Goal: Task Accomplishment & Management: Complete application form

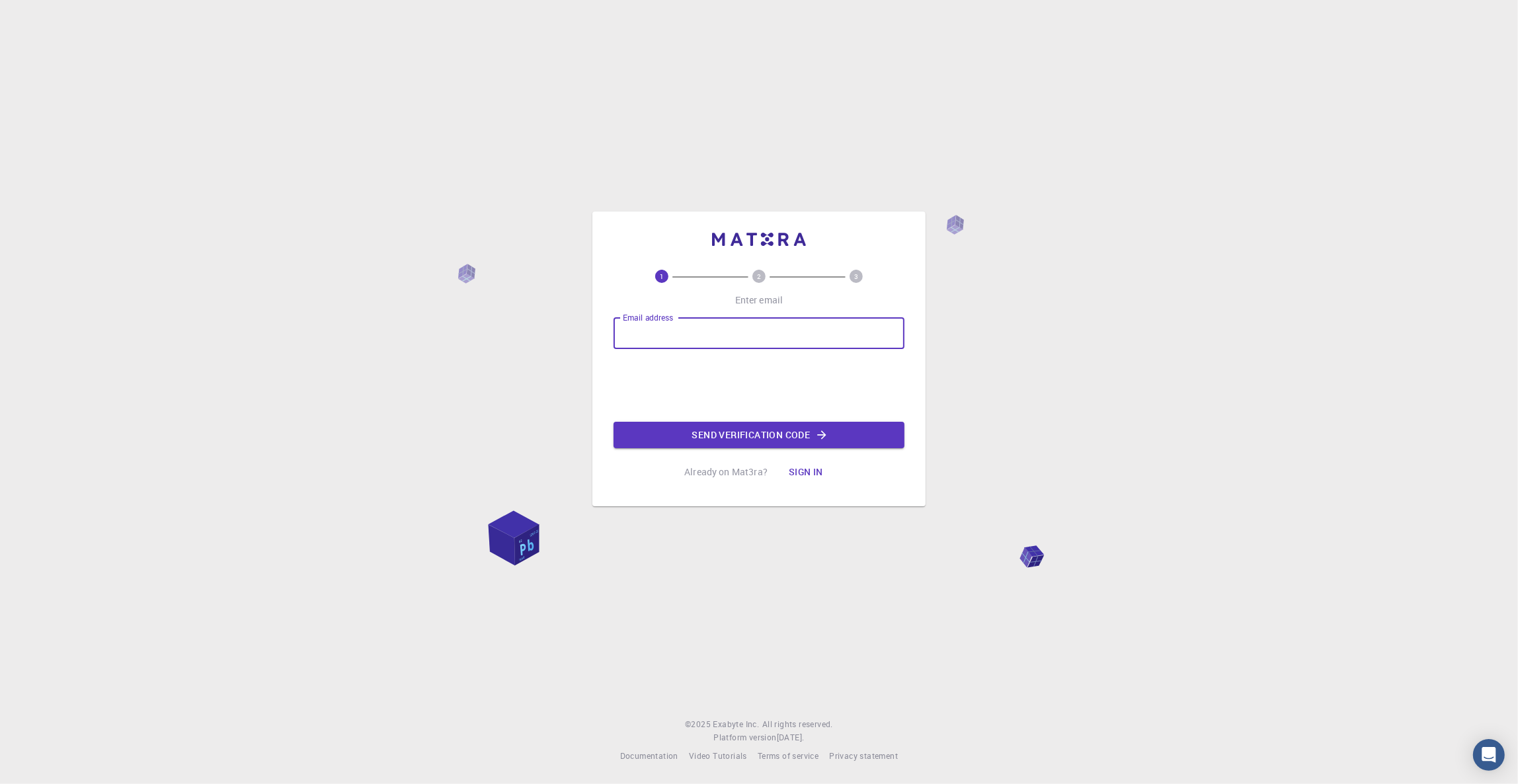
click at [719, 330] on input "Email address" at bounding box center [759, 333] width 290 height 32
drag, startPoint x: 719, startPoint y: 330, endPoint x: 694, endPoint y: 324, distance: 25.7
click at [694, 326] on input "Email address" at bounding box center [759, 333] width 290 height 32
type input "[PERSON_NAME][EMAIL_ADDRESS][DOMAIN_NAME]"
click at [751, 439] on button "Send verification code" at bounding box center [759, 435] width 290 height 27
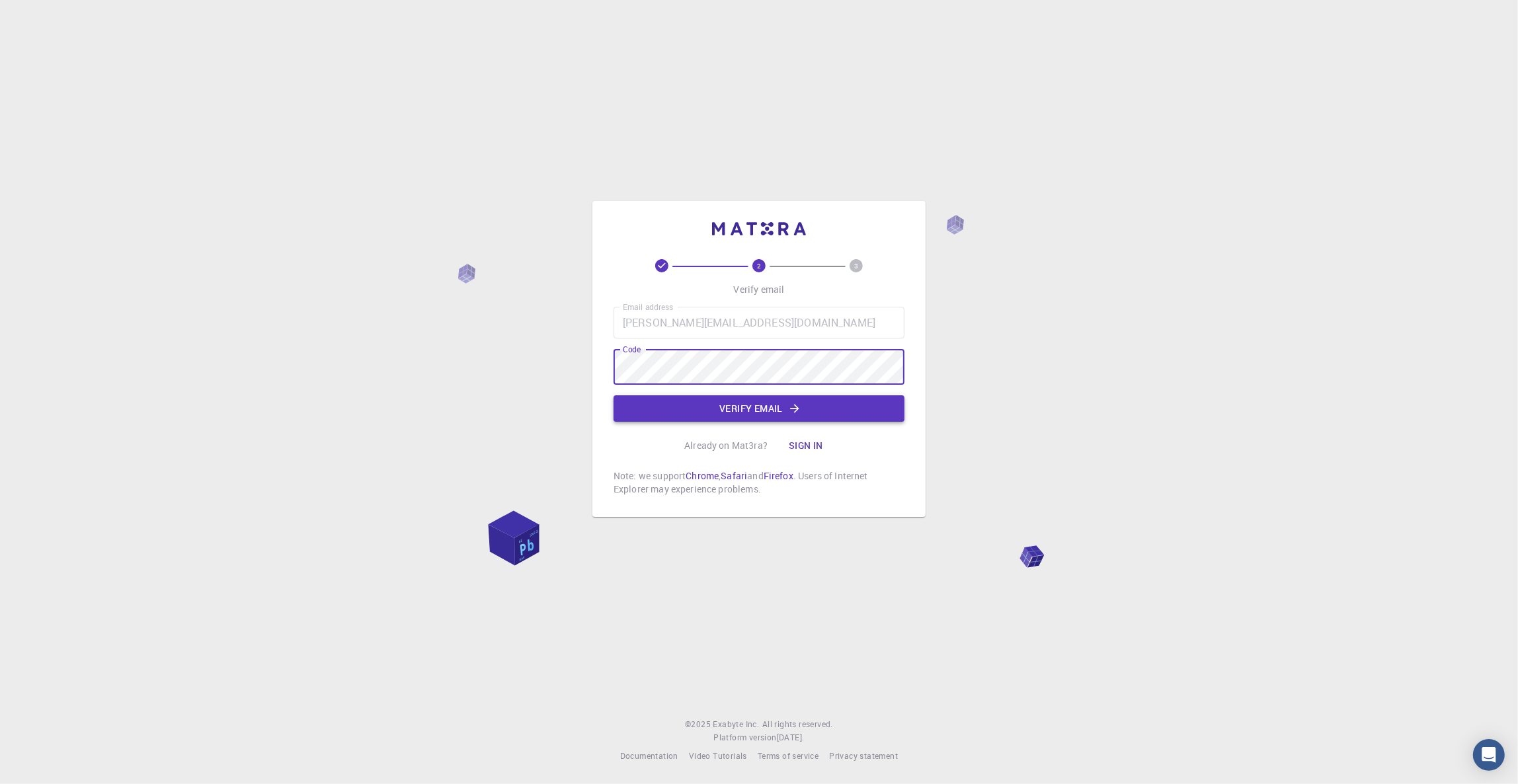
click at [769, 404] on button "Verify email" at bounding box center [759, 408] width 290 height 27
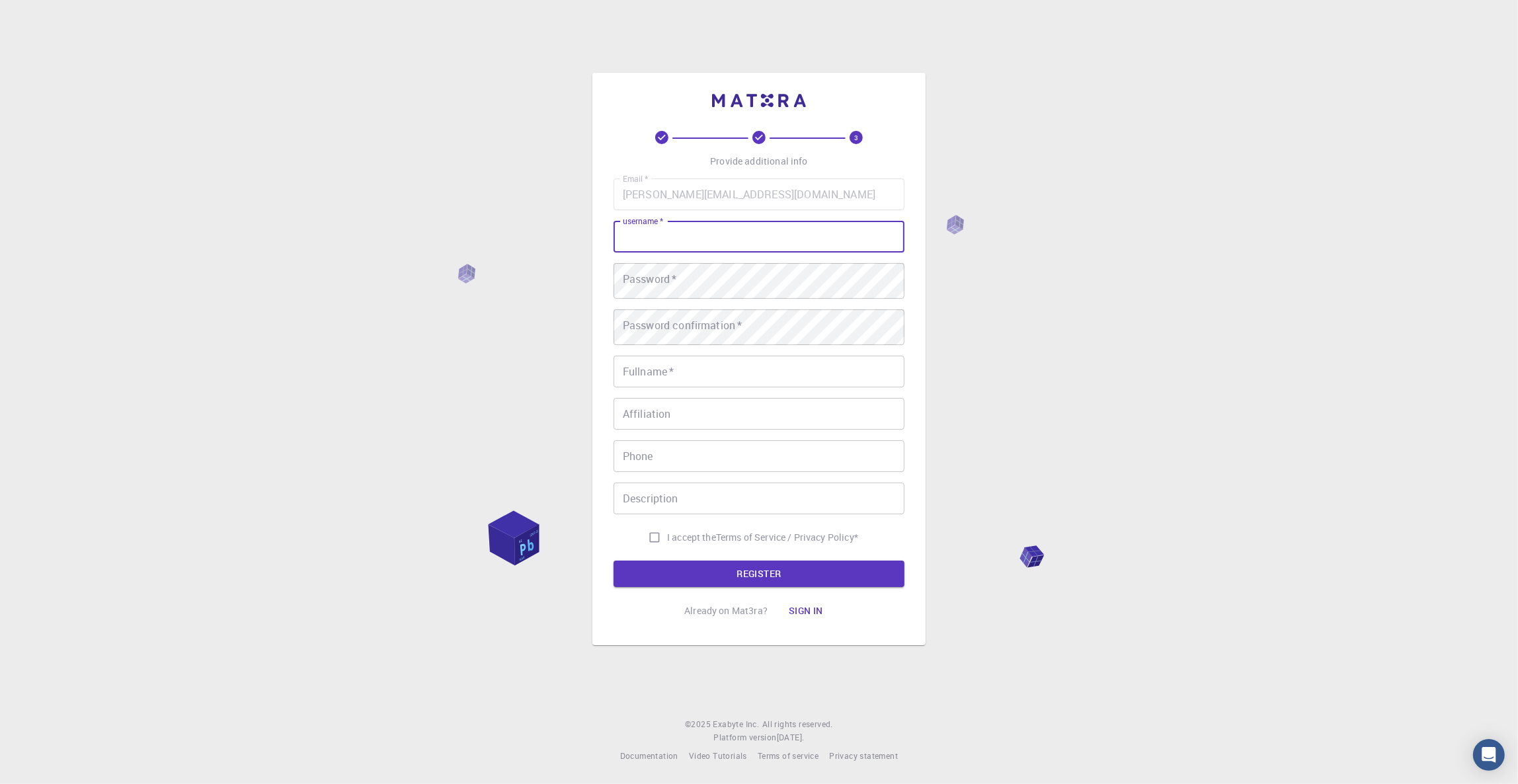
click at [779, 226] on input "username   *" at bounding box center [759, 237] width 290 height 32
click at [344, 273] on div "3 Provide additional info Email   * [PERSON_NAME][EMAIL_ADDRESS][DOMAIN_NAME] E…" at bounding box center [759, 392] width 1518 height 784
click at [740, 229] on input "username   *" at bounding box center [759, 237] width 290 height 32
click at [506, 356] on div "3 Provide additional info Email   * [PERSON_NAME][EMAIL_ADDRESS][DOMAIN_NAME] E…" at bounding box center [759, 392] width 1518 height 784
click at [756, 223] on input "username   *" at bounding box center [759, 237] width 290 height 32
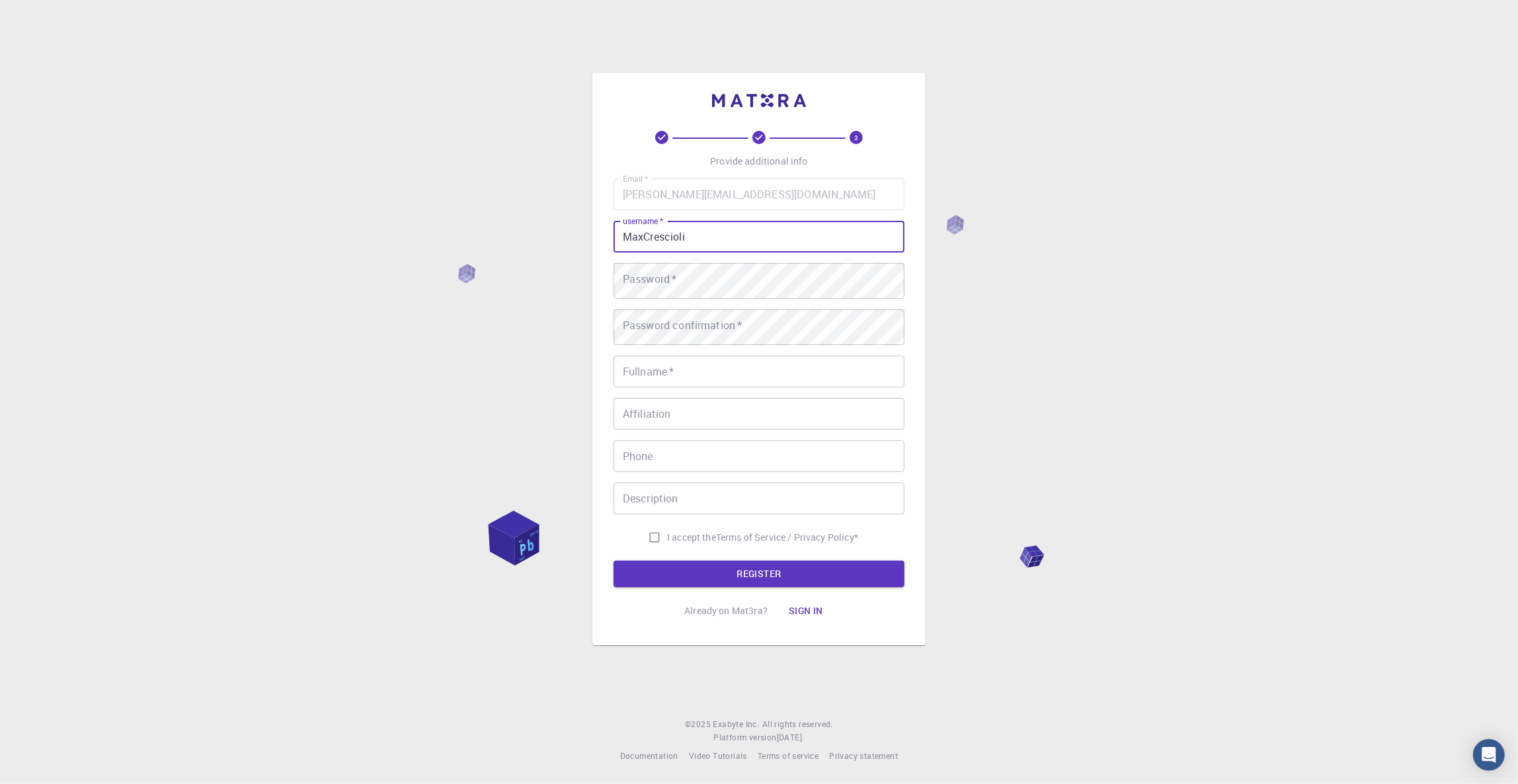
type input "MaxCrescioli"
click at [523, 450] on div "3 Provide additional info Email   * [PERSON_NAME][EMAIL_ADDRESS][DOMAIN_NAME] E…" at bounding box center [759, 392] width 1518 height 784
click at [733, 369] on input "Fullname   *" at bounding box center [759, 371] width 290 height 32
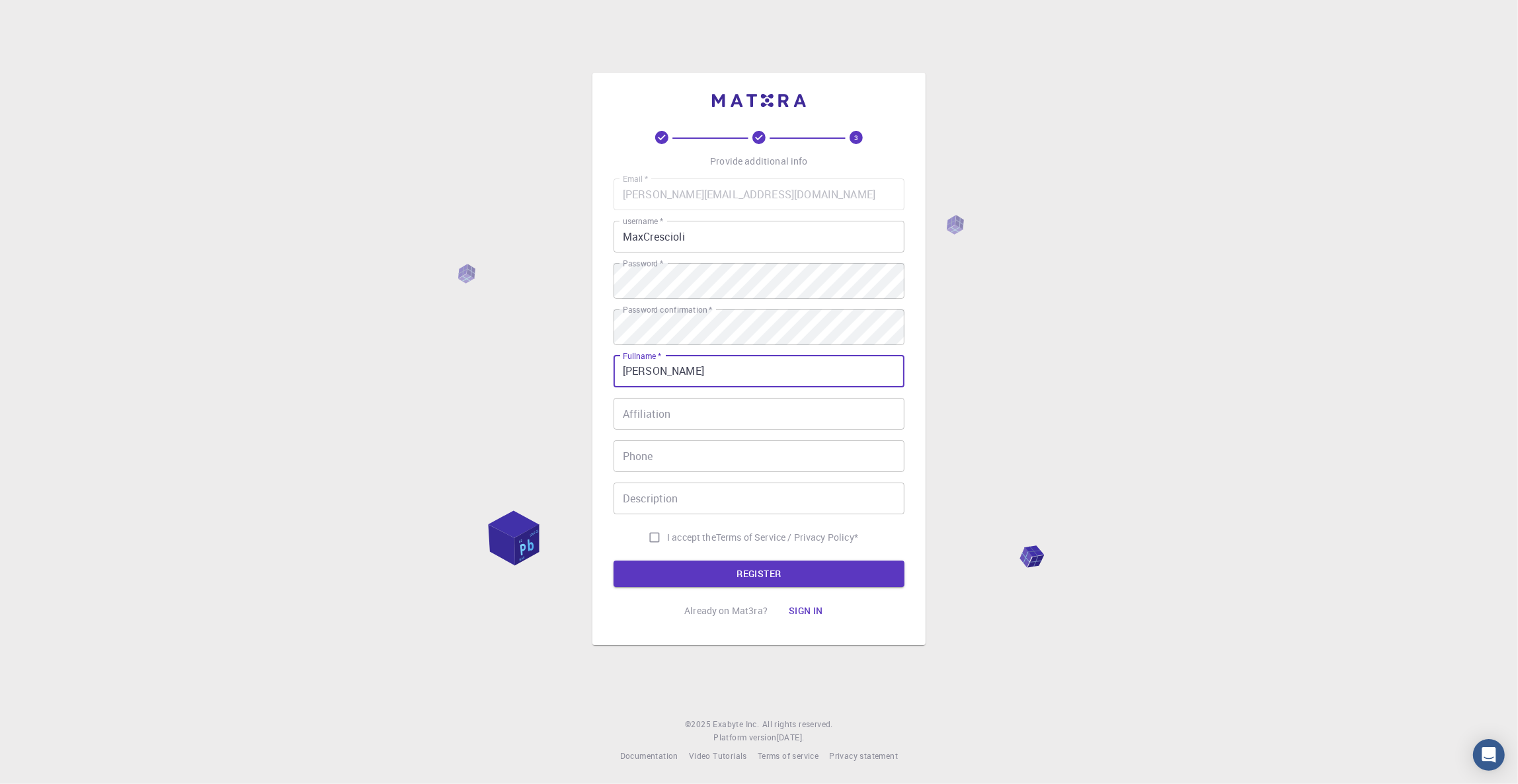
type input "massimiliano"
type input "a"
click at [709, 407] on input "crescioli" at bounding box center [759, 414] width 290 height 32
type input "c"
click at [757, 364] on input "massimiliano" at bounding box center [759, 371] width 290 height 32
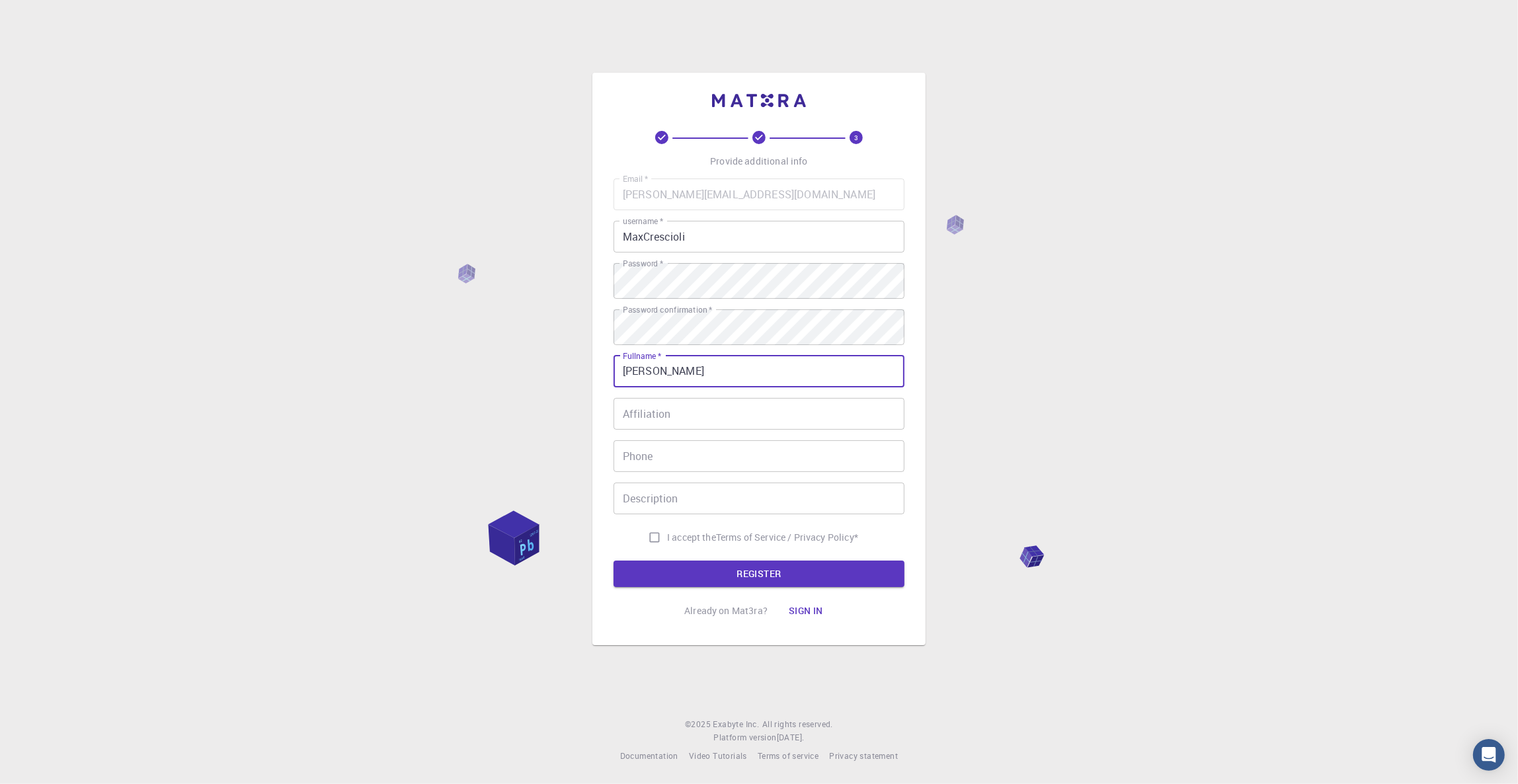
type input "[PERSON_NAME]"
click at [642, 545] on input "I accept the Terms of Service / Privacy Policy *" at bounding box center [654, 537] width 25 height 25
checkbox input "true"
click at [759, 583] on button "REGISTER" at bounding box center [759, 574] width 290 height 27
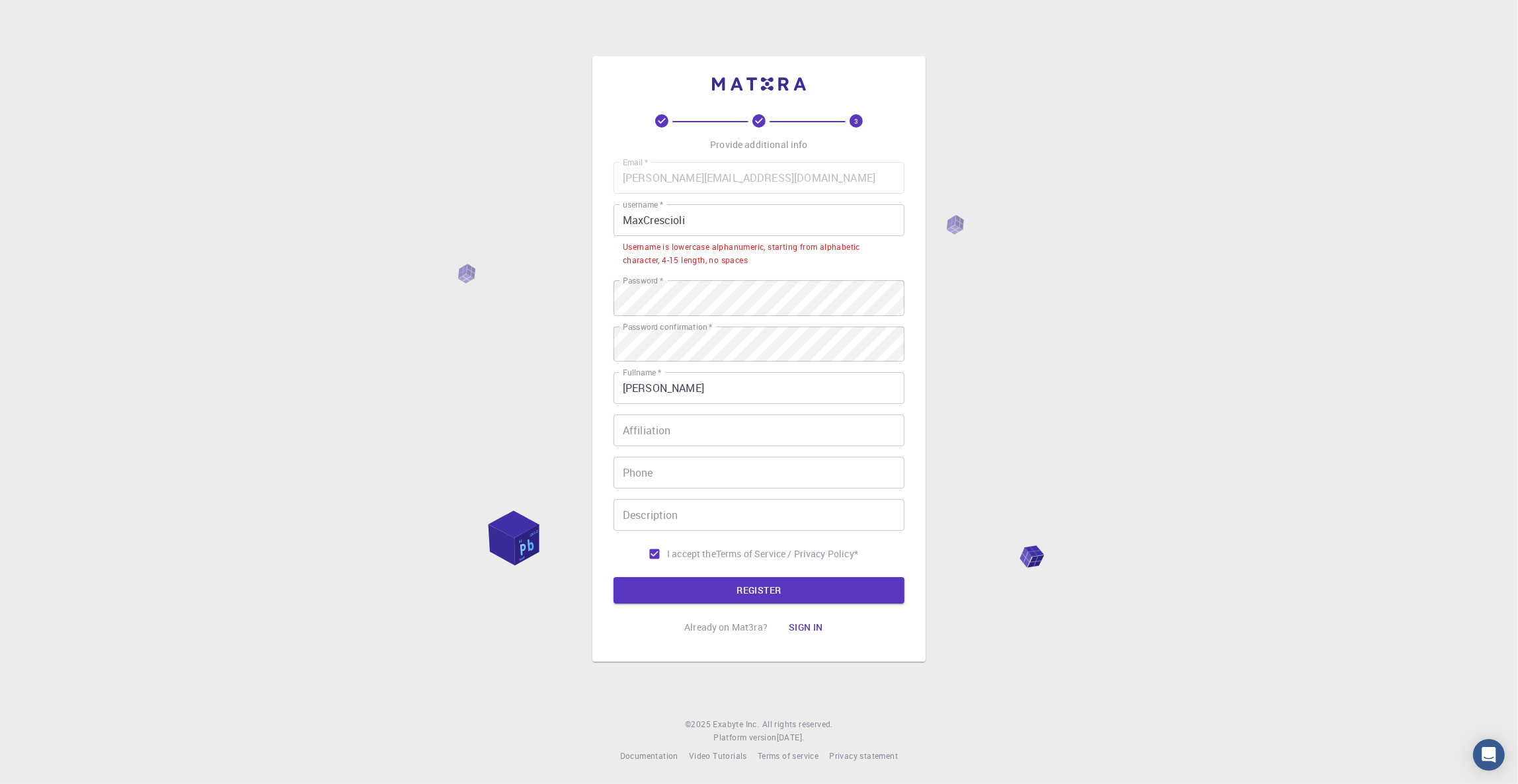
click at [639, 208] on input "MaxCrescioli" at bounding box center [759, 220] width 290 height 32
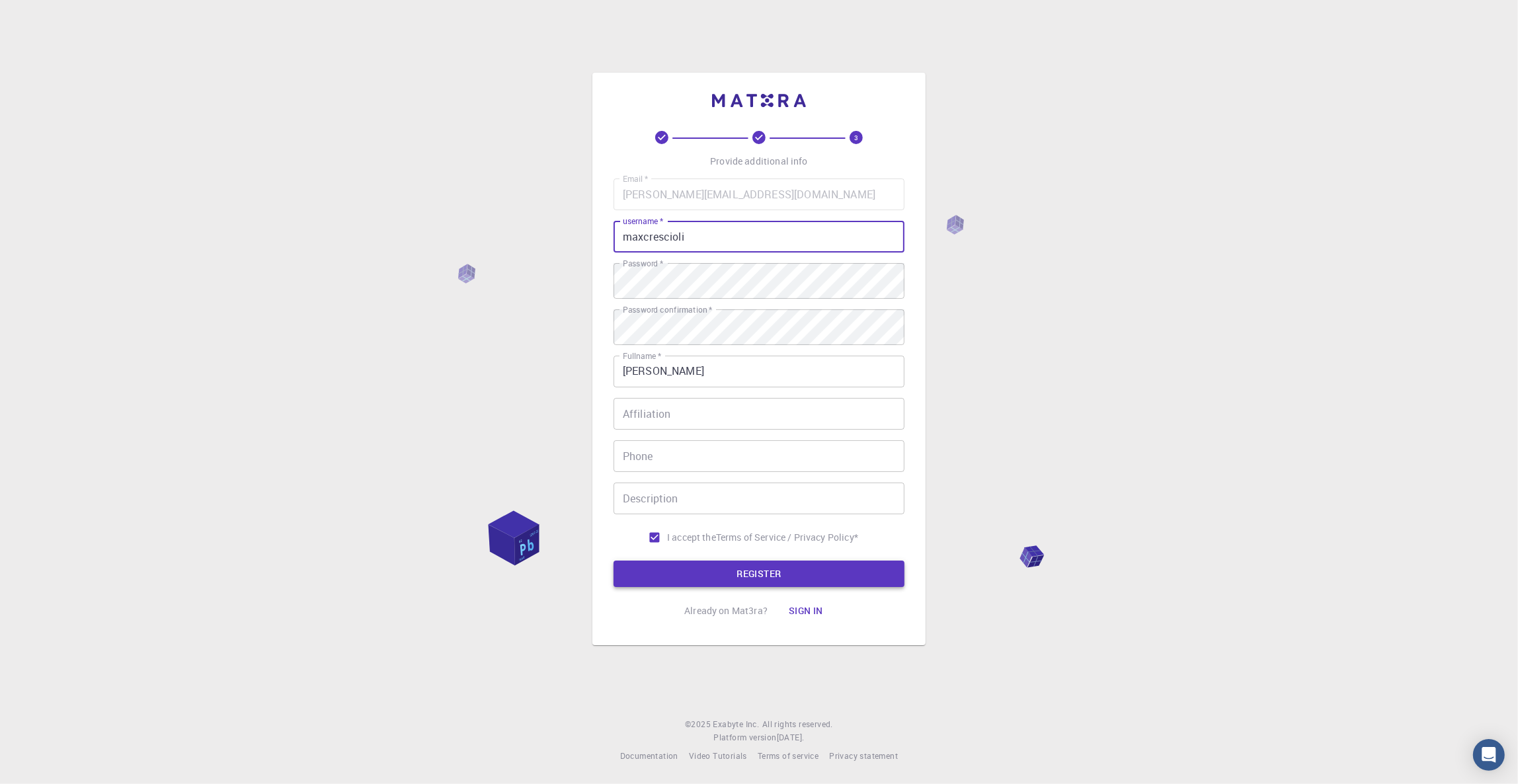
type input "maxcrescioli"
click at [757, 587] on button "REGISTER" at bounding box center [759, 574] width 290 height 27
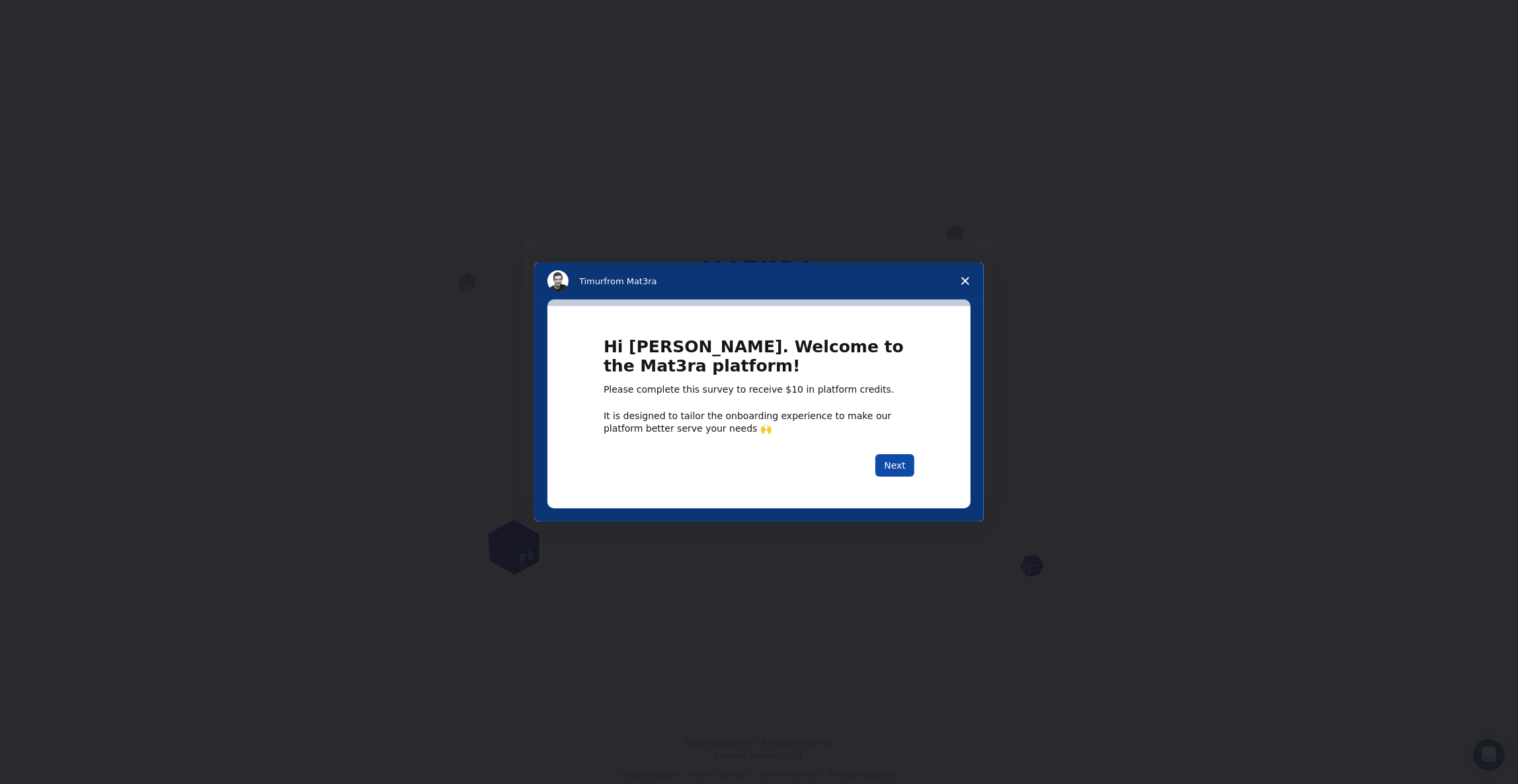
click at [893, 464] on button "Next" at bounding box center [895, 465] width 39 height 23
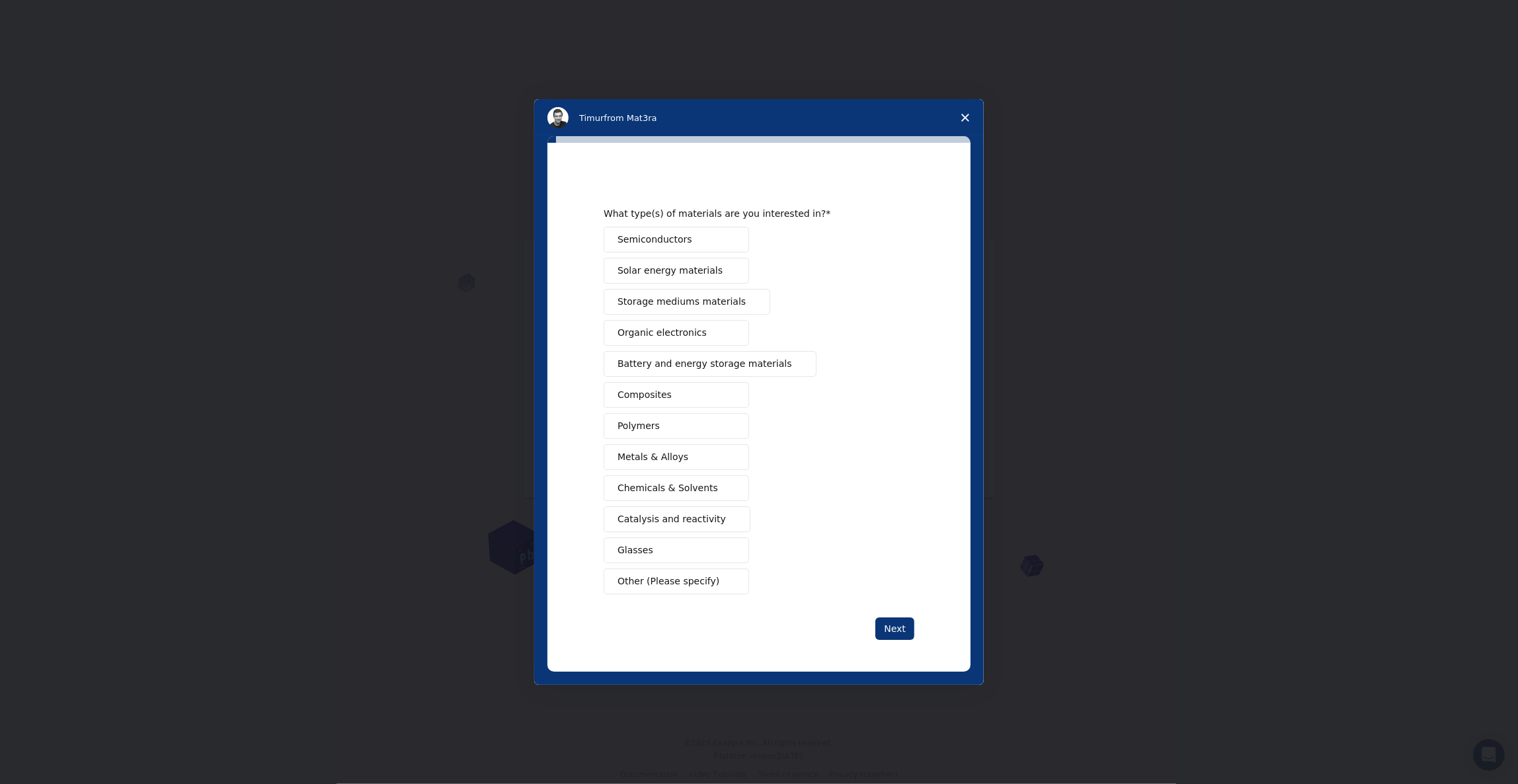
click at [653, 454] on span "Metals & Alloys" at bounding box center [653, 457] width 71 height 14
click at [899, 629] on button "Next" at bounding box center [895, 629] width 39 height 23
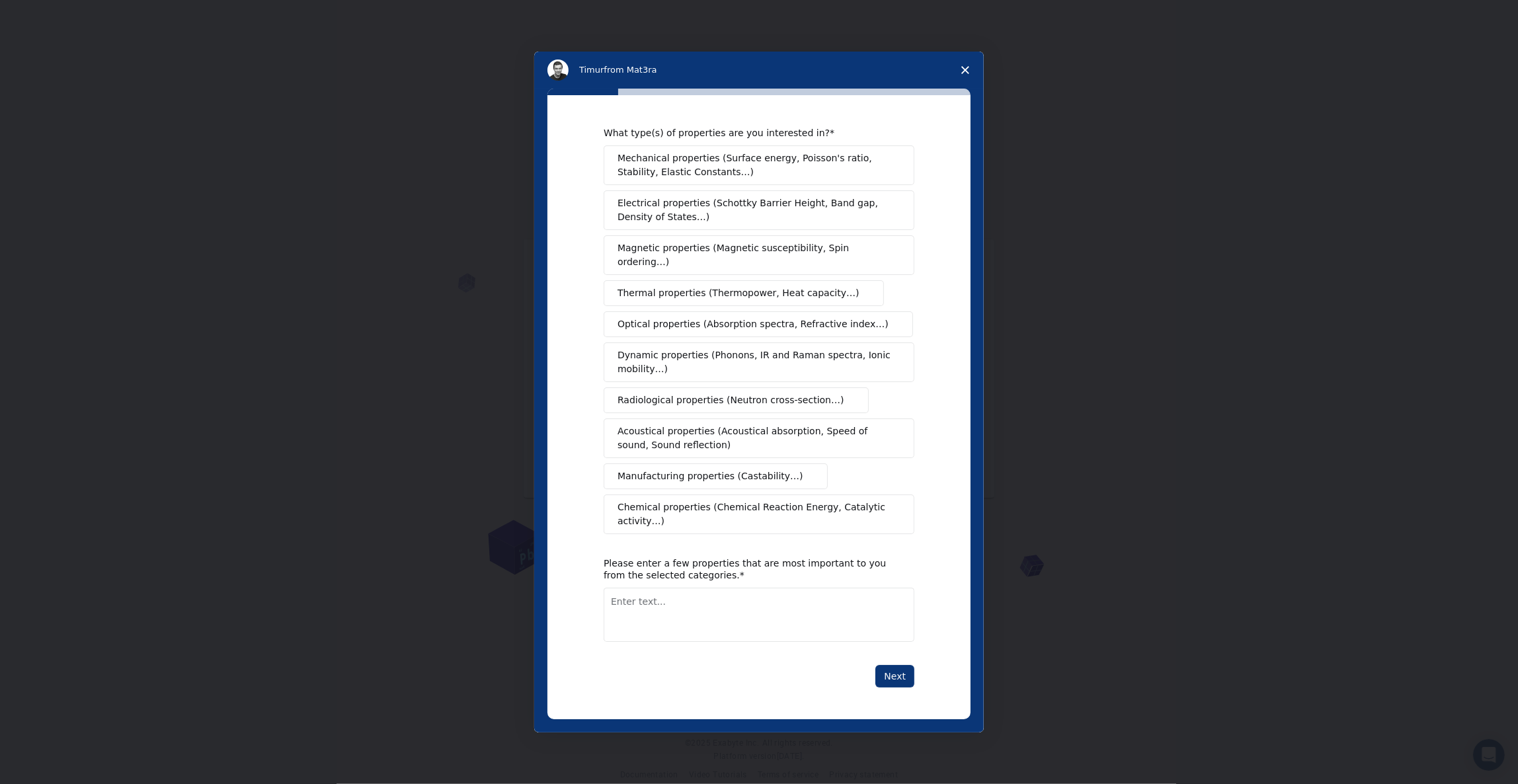
click at [689, 167] on span "Mechanical properties (Surface energy, Poisson's ratio, Stability, Elastic Cons…" at bounding box center [755, 166] width 276 height 28
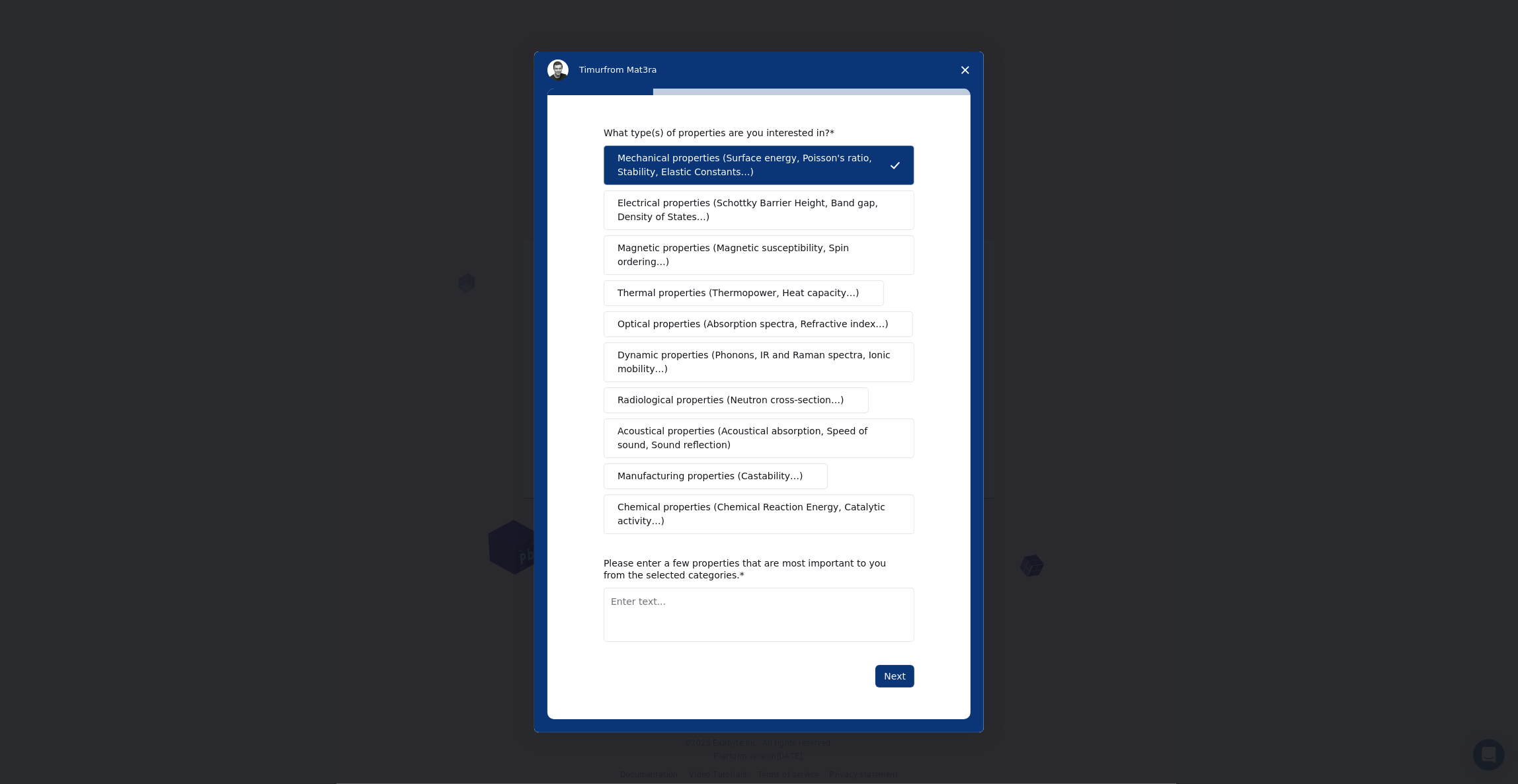
click at [685, 287] on span "Thermal properties (Thermopower, Heat capacity…)" at bounding box center [739, 294] width 242 height 14
click at [659, 469] on span "Manufacturing properties (Castability…)" at bounding box center [711, 476] width 186 height 14
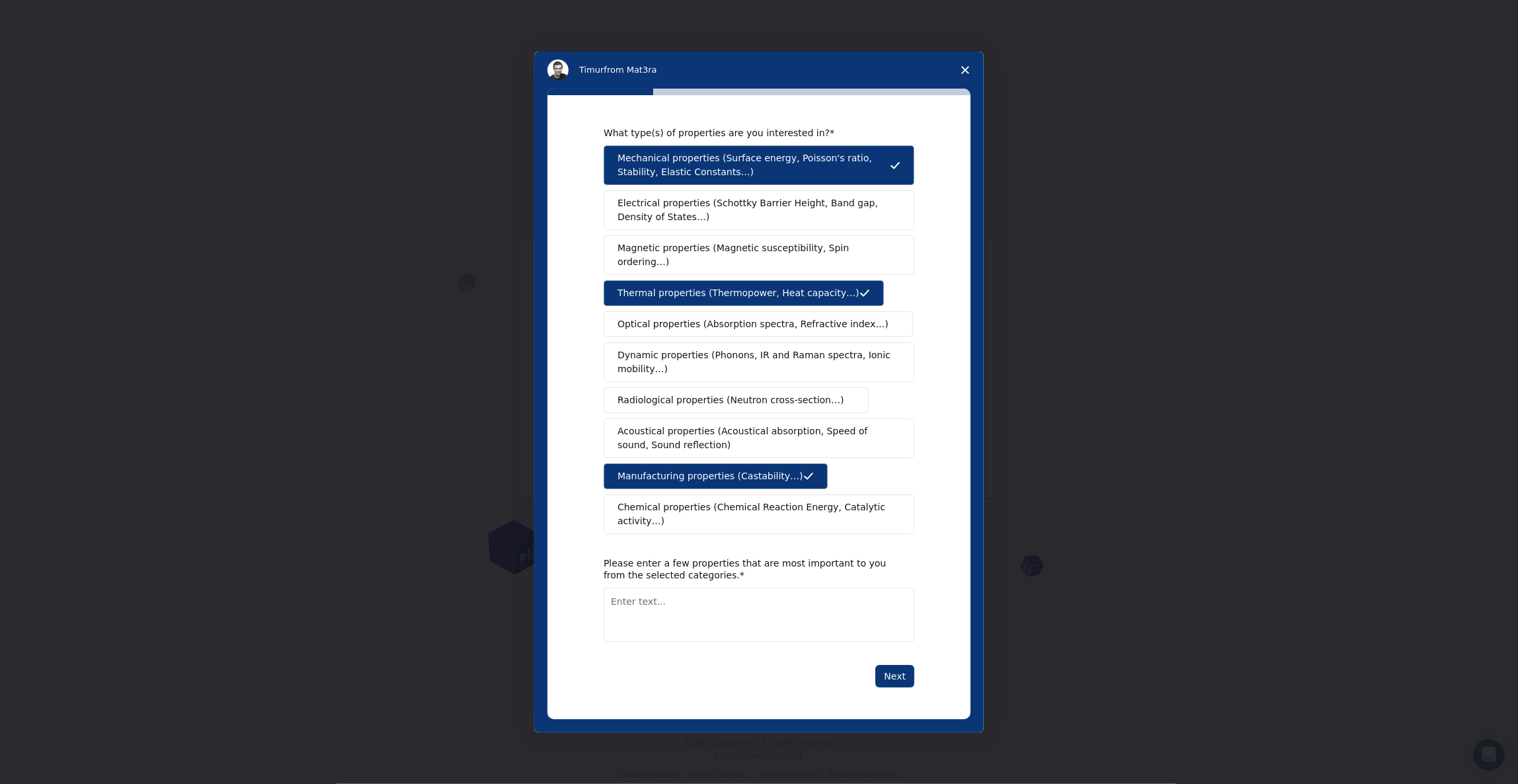
click at [703, 508] on span "Chemical properties (Chemical Reaction Energy, Catalytic activity…)" at bounding box center [754, 515] width 273 height 28
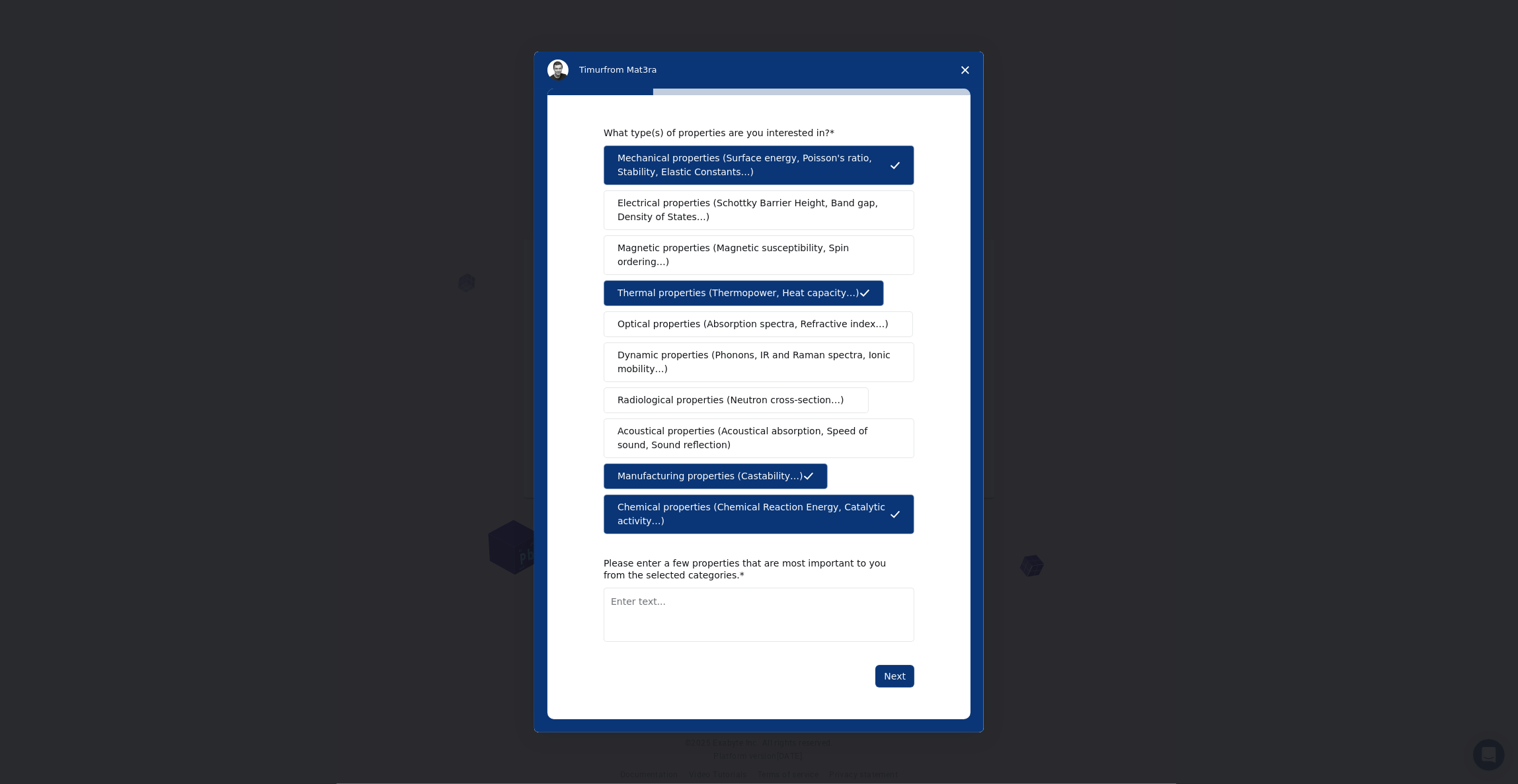
click at [709, 596] on textarea "Enter text..." at bounding box center [759, 615] width 311 height 54
type textarea "poisson elasticity"
click at [884, 665] on button "Next" at bounding box center [895, 676] width 39 height 23
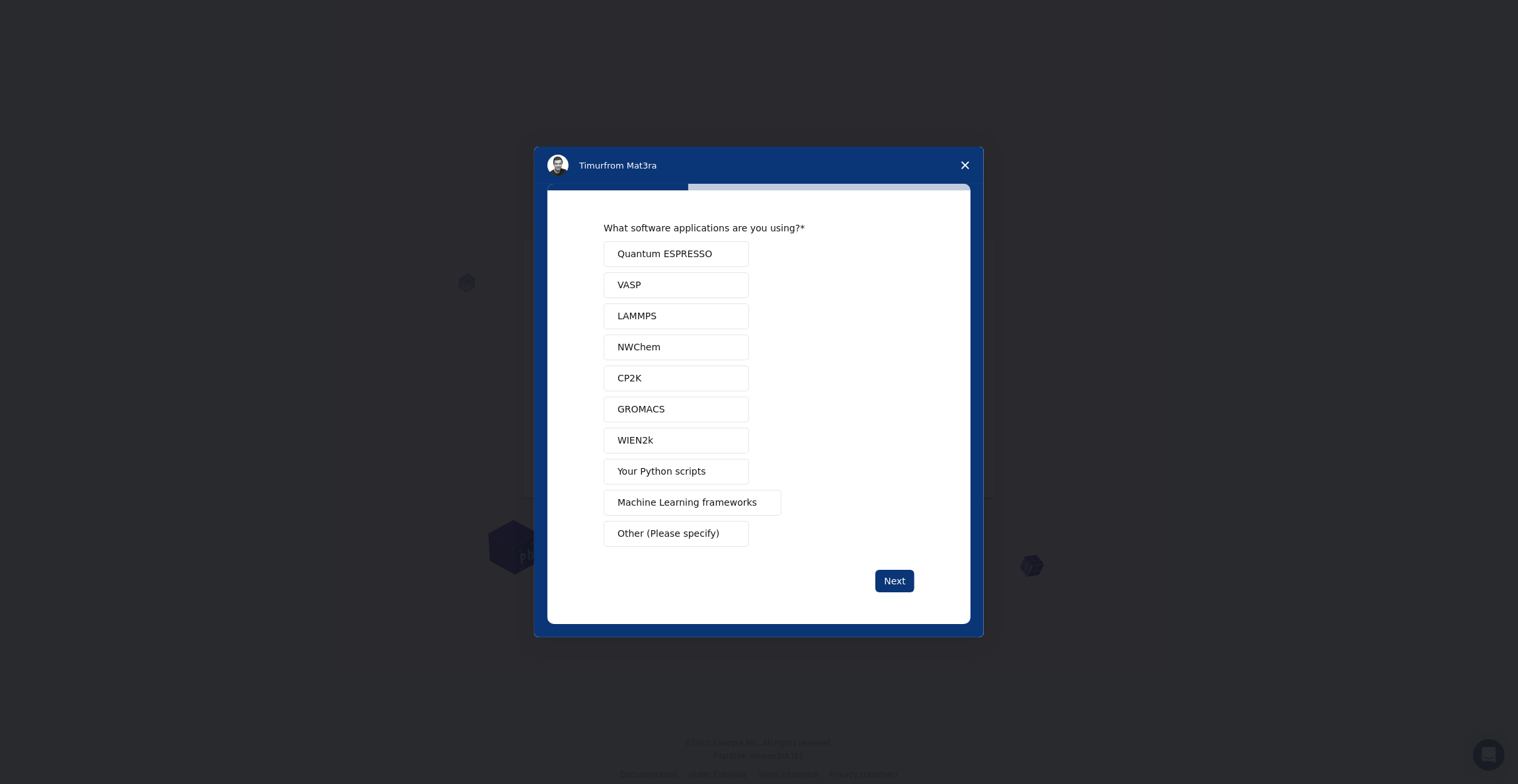
click at [652, 532] on span "Other (Please specify)" at bounding box center [668, 534] width 102 height 14
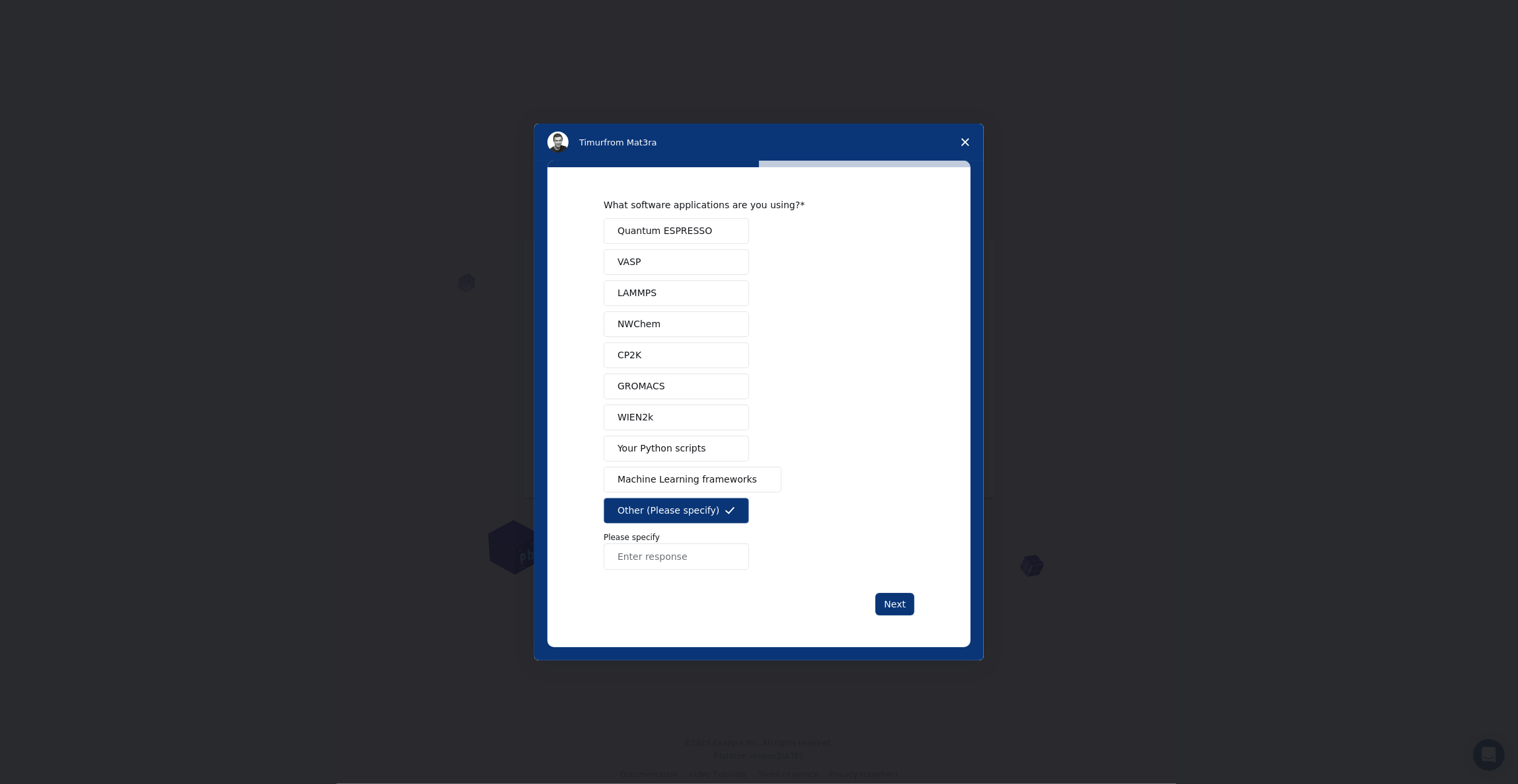
click at [706, 556] on input "Enter response" at bounding box center [676, 557] width 145 height 27
click at [661, 479] on span "Machine Learning frameworks" at bounding box center [687, 479] width 140 height 14
click at [732, 510] on icon "Intercom messenger" at bounding box center [730, 510] width 9 height 7
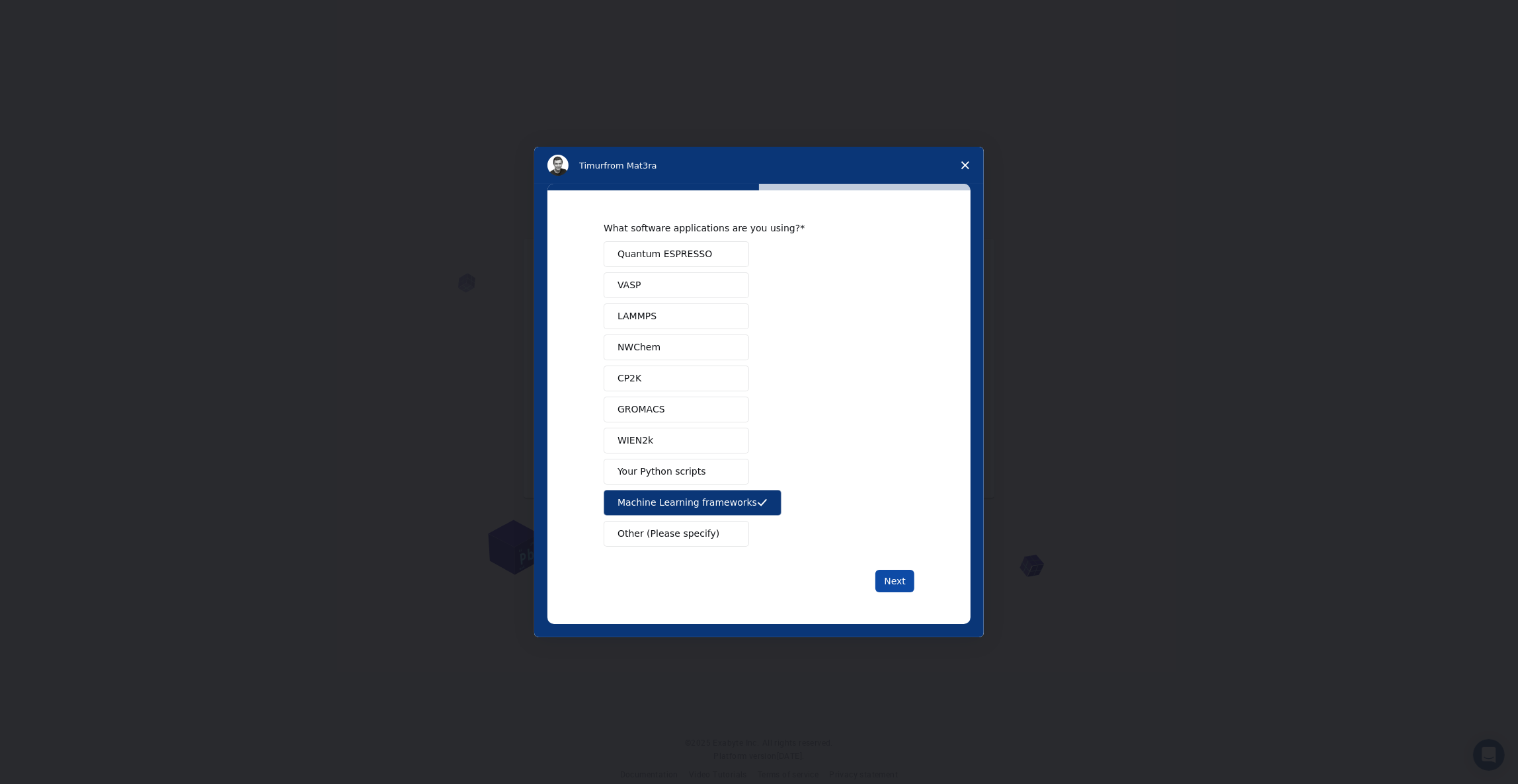
click at [896, 584] on button "Next" at bounding box center [895, 581] width 39 height 23
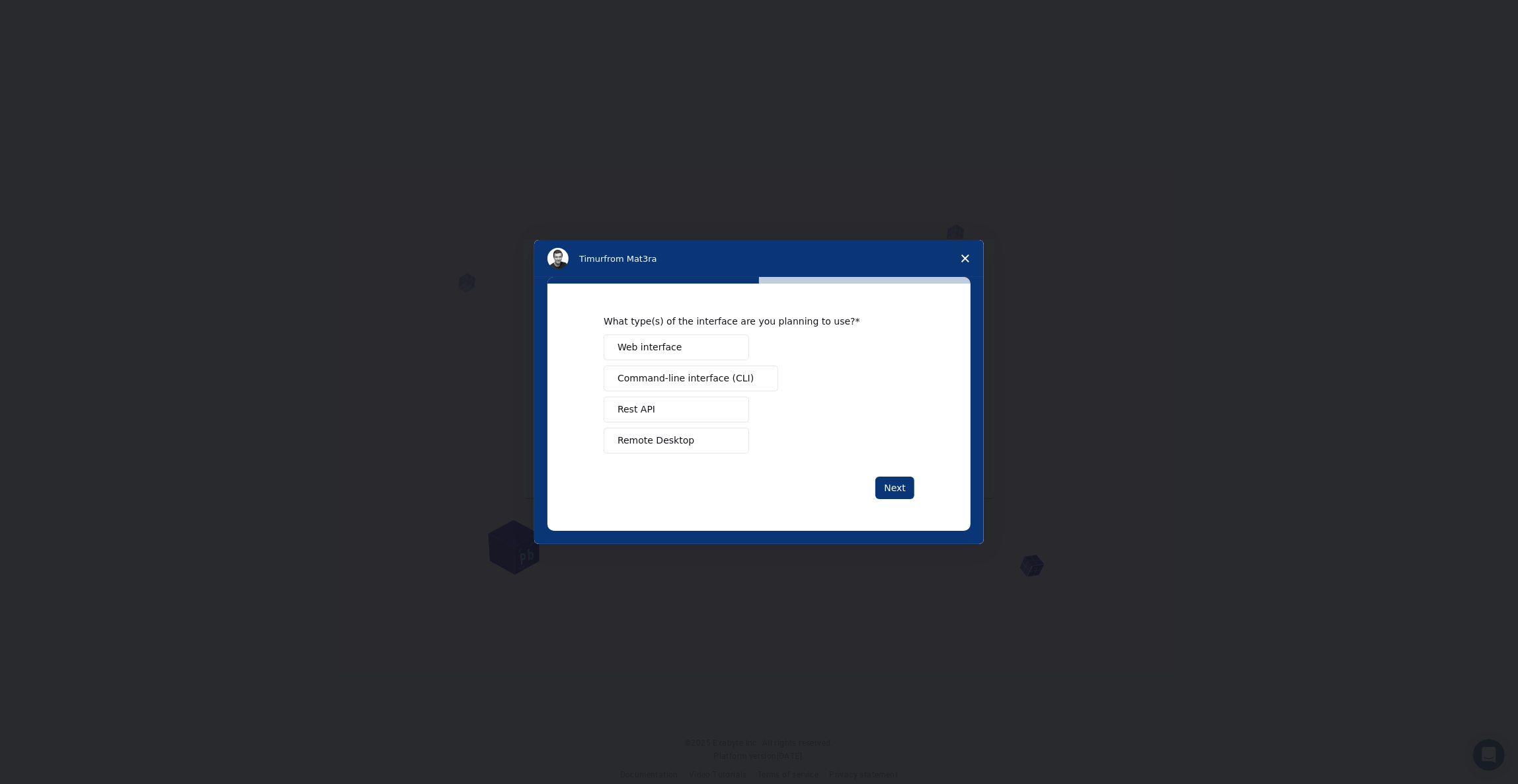
click at [689, 347] on button "Web interface" at bounding box center [676, 347] width 145 height 26
click at [704, 441] on button "Remote Desktop" at bounding box center [676, 440] width 145 height 26
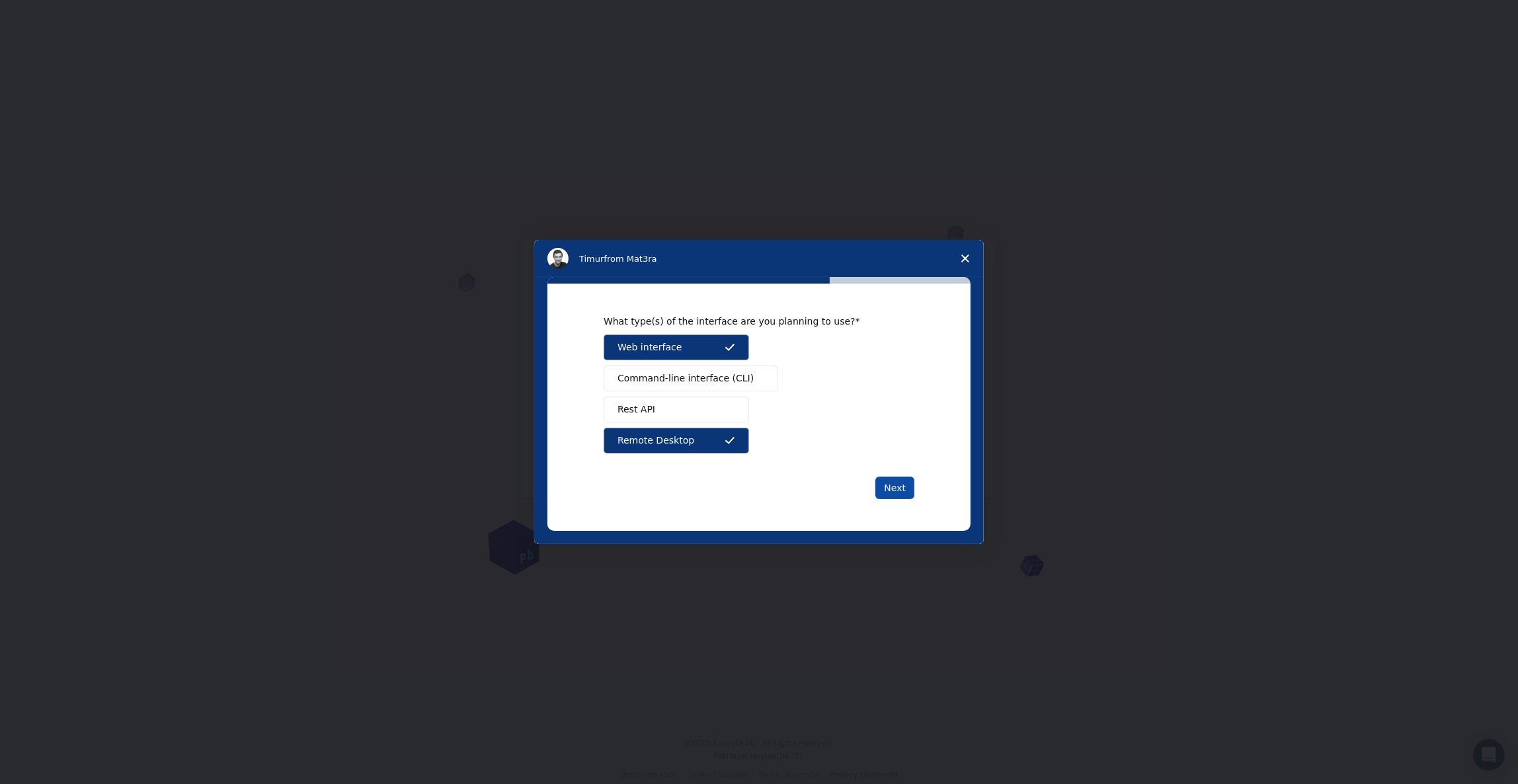
click at [895, 488] on button "Next" at bounding box center [895, 487] width 39 height 23
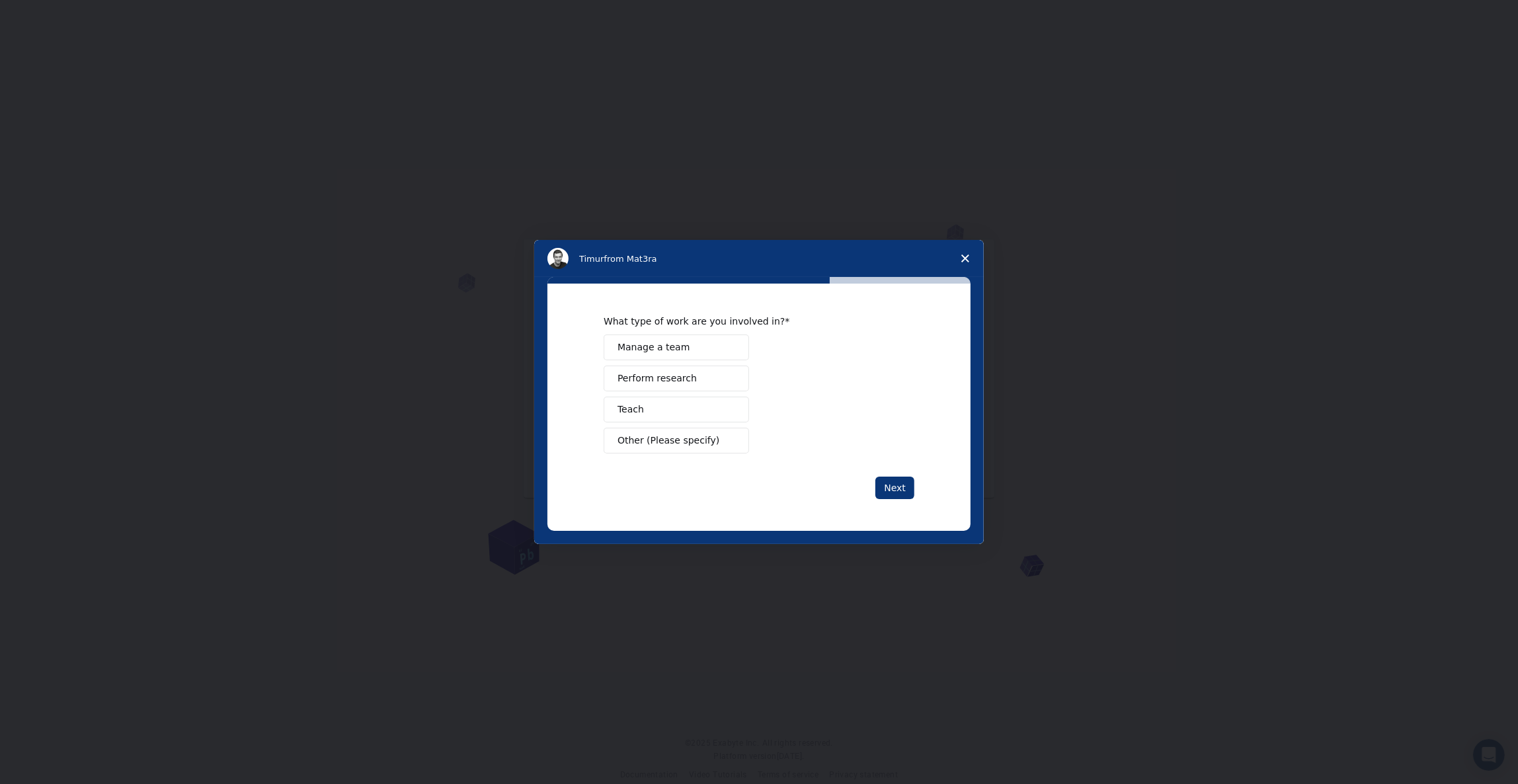
click at [703, 375] on button "Perform research" at bounding box center [676, 378] width 145 height 26
click at [893, 490] on button "Next" at bounding box center [895, 487] width 39 height 23
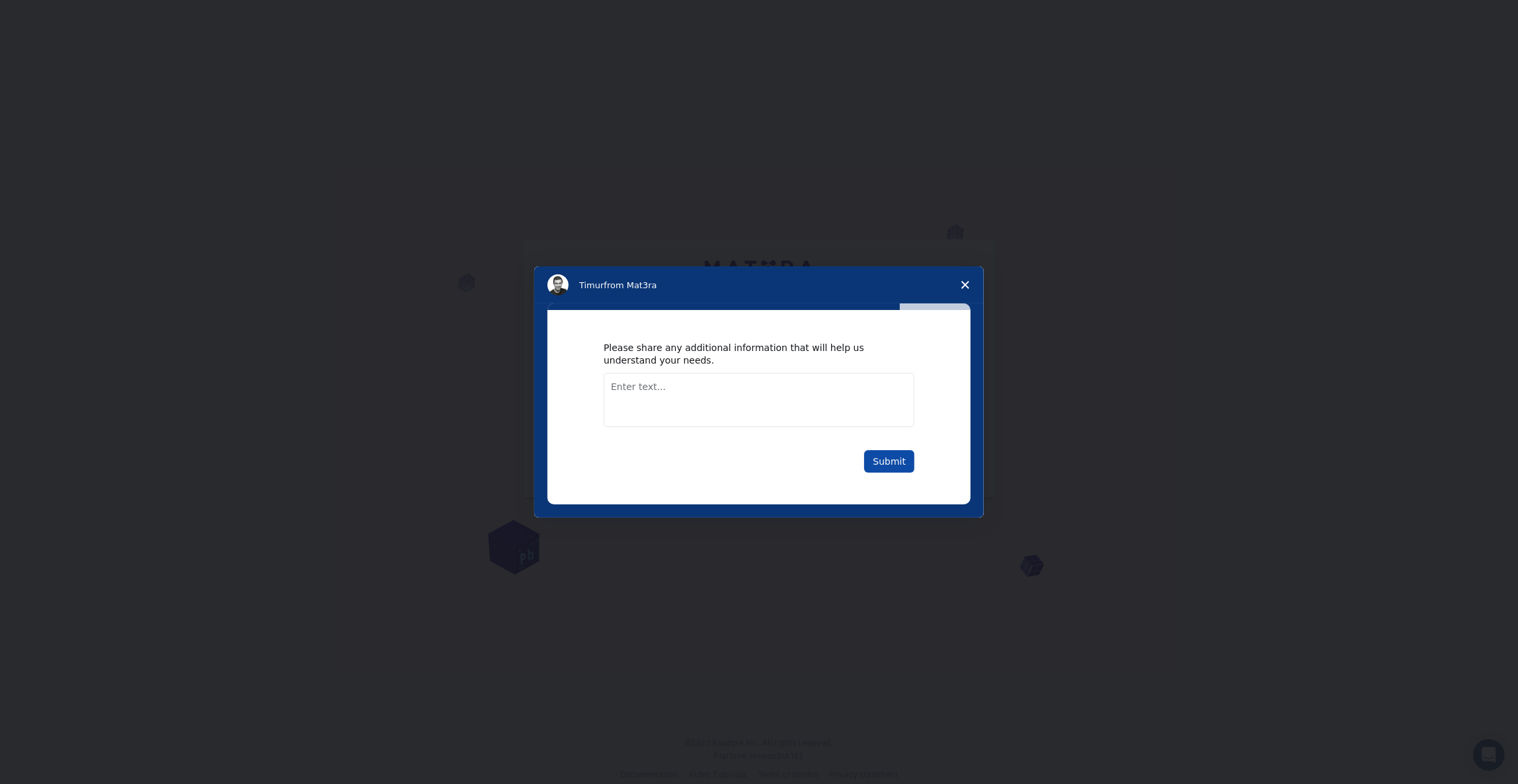
click at [893, 462] on button "Submit" at bounding box center [889, 461] width 50 height 23
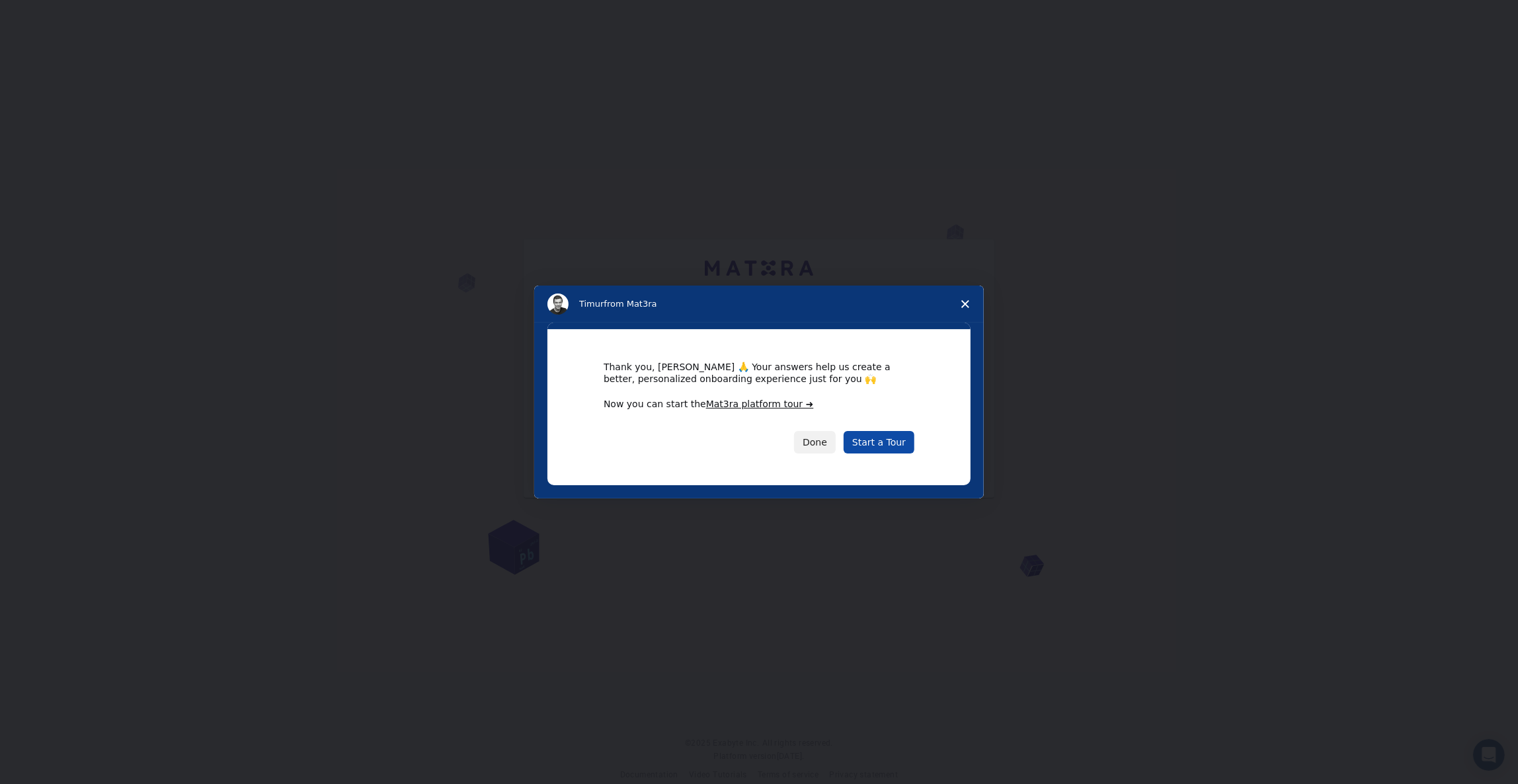
click at [885, 444] on link "Start a Tour" at bounding box center [878, 442] width 71 height 23
click at [882, 443] on link "Start a Tour" at bounding box center [878, 442] width 71 height 23
click at [969, 307] on polygon "Close survey" at bounding box center [965, 304] width 8 height 8
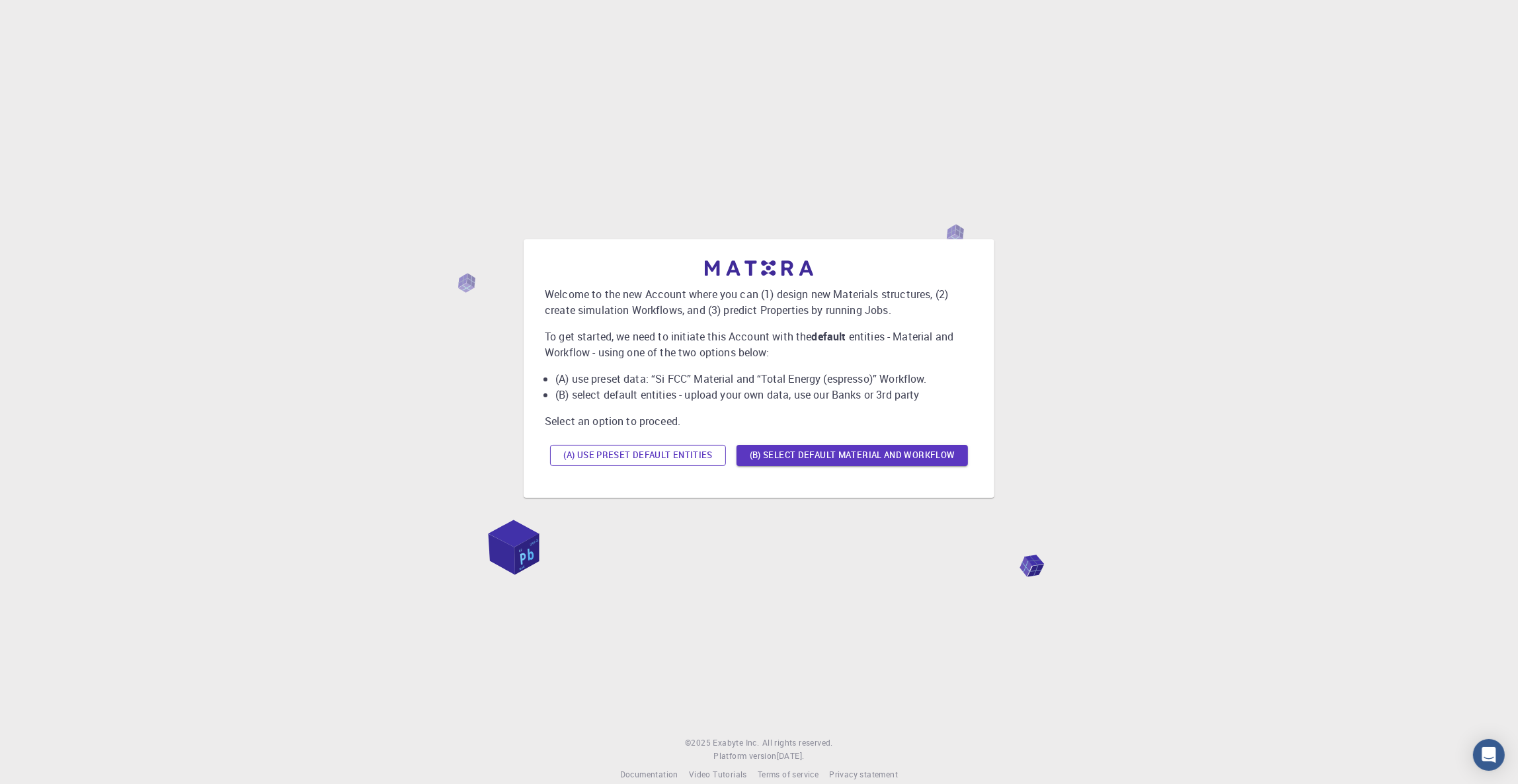
click at [725, 466] on button "(A) Use preset default entities" at bounding box center [637, 455] width 176 height 21
